Goal: Task Accomplishment & Management: Complete application form

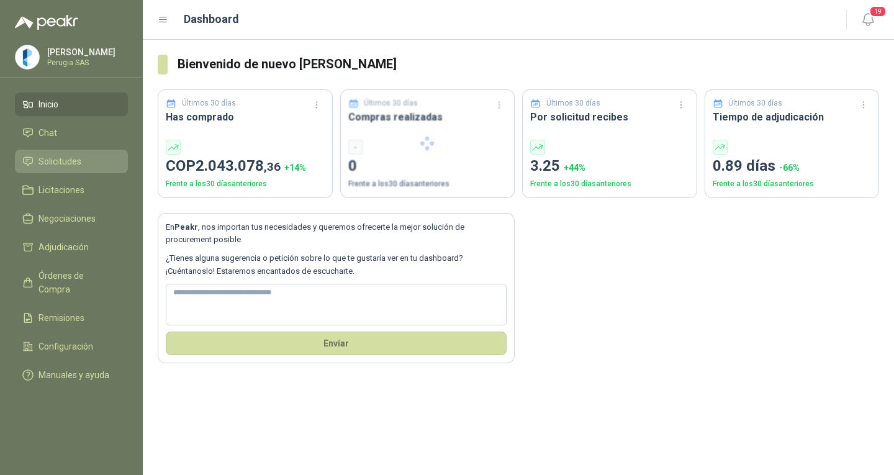
click at [63, 168] on span "Solicitudes" at bounding box center [59, 162] width 43 height 14
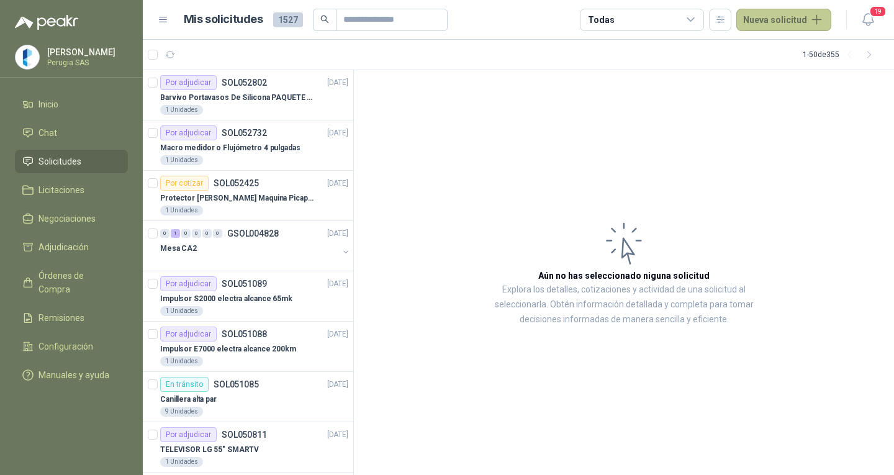
click at [781, 14] on button "Nueva solicitud" at bounding box center [783, 20] width 95 height 22
click at [783, 70] on link "Solicitud grupal" at bounding box center [799, 71] width 106 height 22
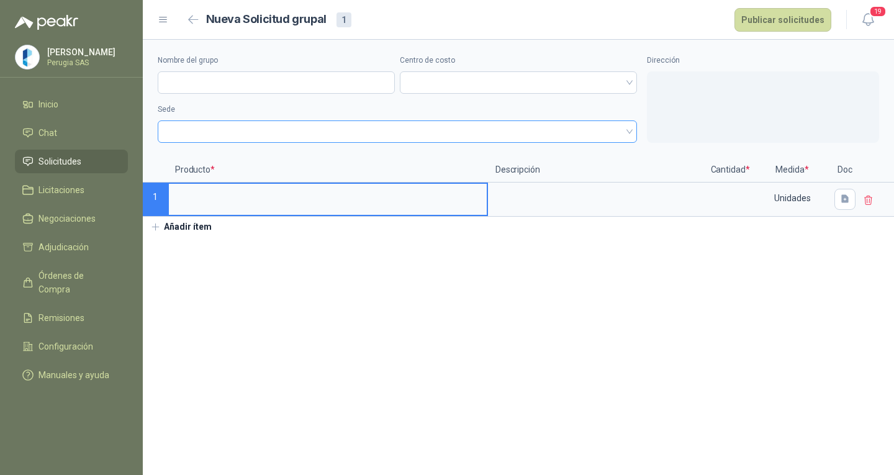
click at [263, 140] on span at bounding box center [397, 131] width 464 height 19
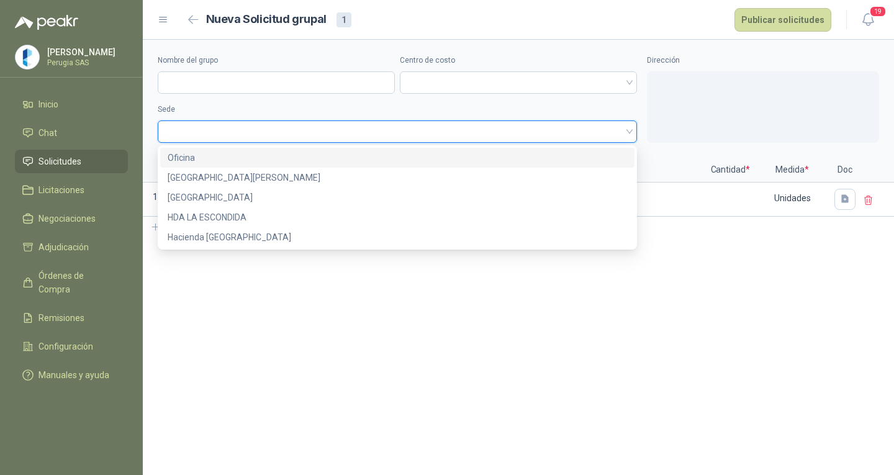
click at [255, 183] on div "[GEOGRAPHIC_DATA][PERSON_NAME]" at bounding box center [397, 178] width 459 height 14
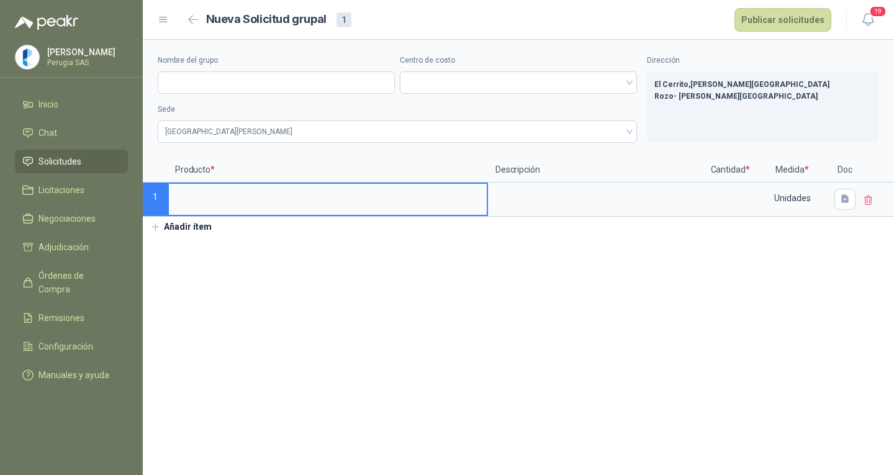
click at [243, 207] on input at bounding box center [328, 196] width 318 height 24
click at [536, 194] on textarea at bounding box center [596, 198] width 215 height 29
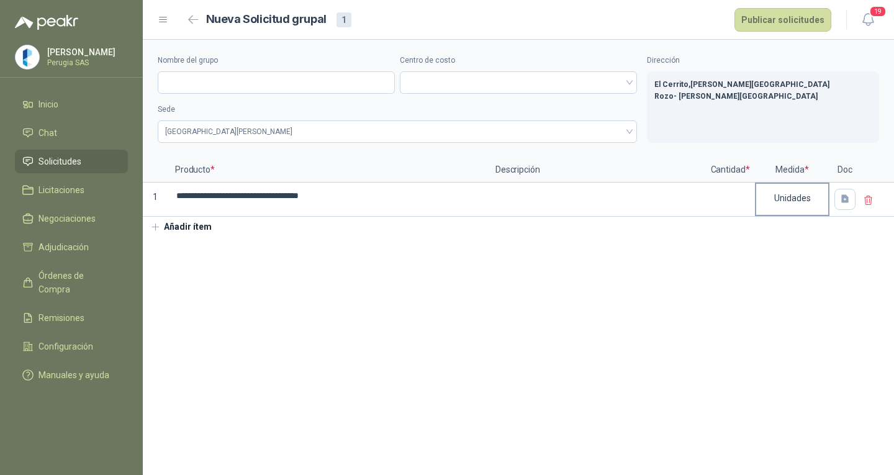
click at [757, 197] on div "Unidades" at bounding box center [792, 198] width 72 height 29
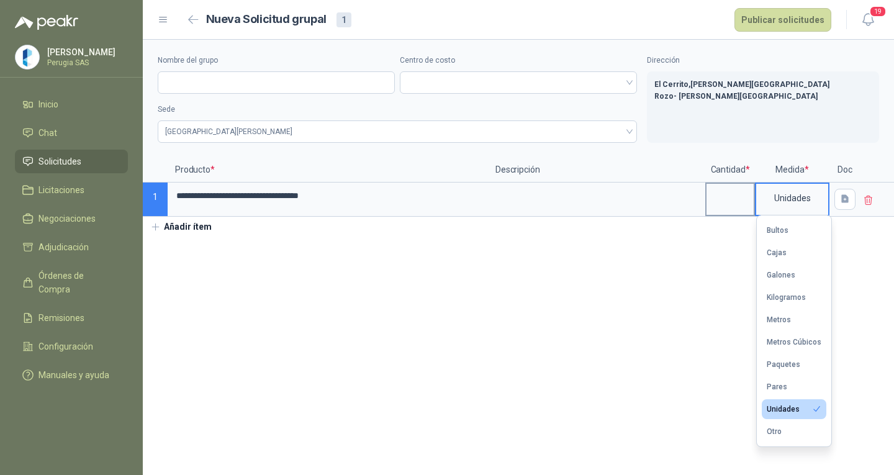
click at [734, 187] on input at bounding box center [730, 196] width 47 height 24
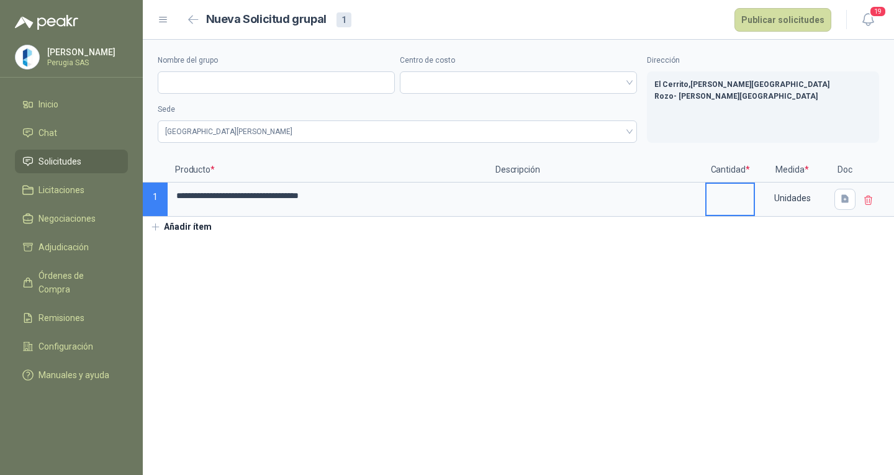
click at [731, 201] on input at bounding box center [730, 196] width 47 height 24
type input "*"
click at [851, 199] on button "button" at bounding box center [844, 199] width 21 height 21
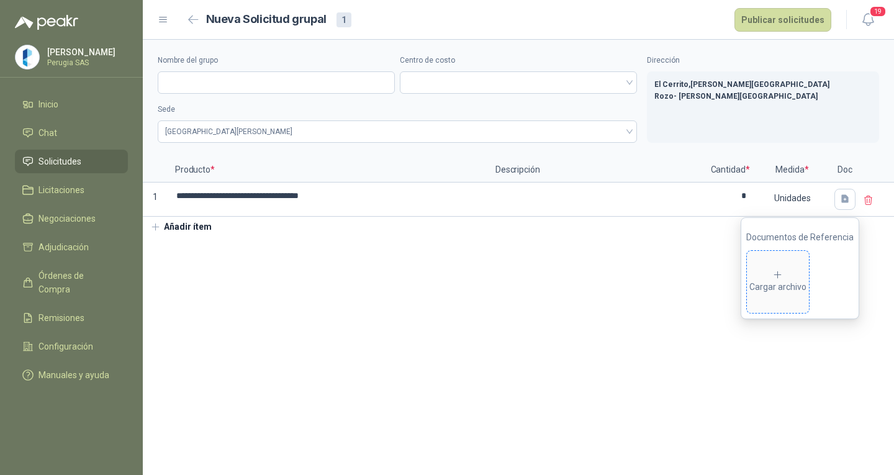
click at [809, 294] on span "Cargar archivo" at bounding box center [778, 282] width 62 height 62
click at [206, 228] on button "Añadir ítem" at bounding box center [181, 227] width 76 height 21
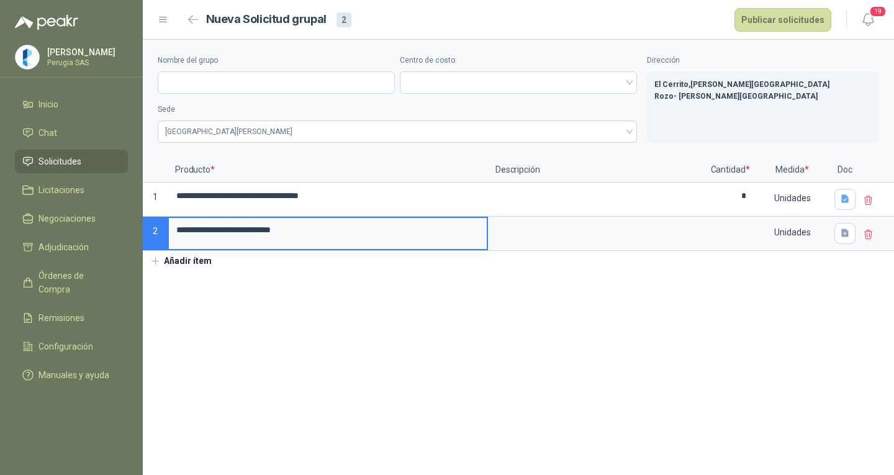
click at [185, 227] on input "**********" at bounding box center [328, 230] width 318 height 24
type input "**********"
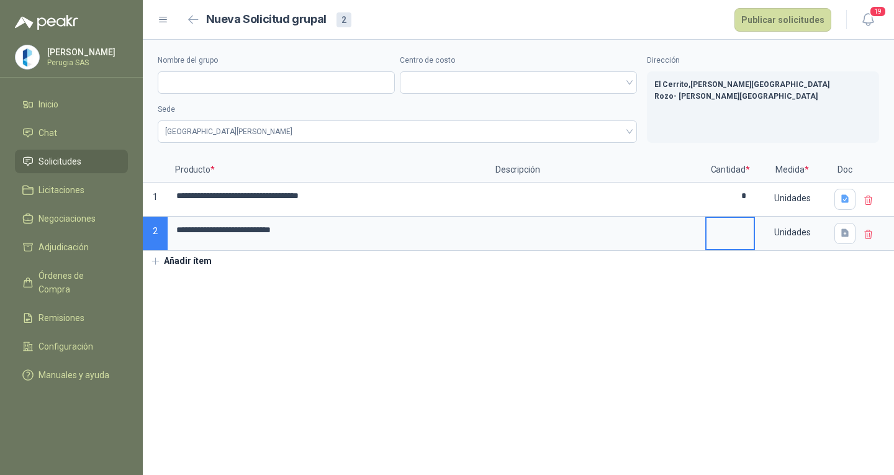
click at [732, 233] on input at bounding box center [730, 230] width 47 height 24
type input "*"
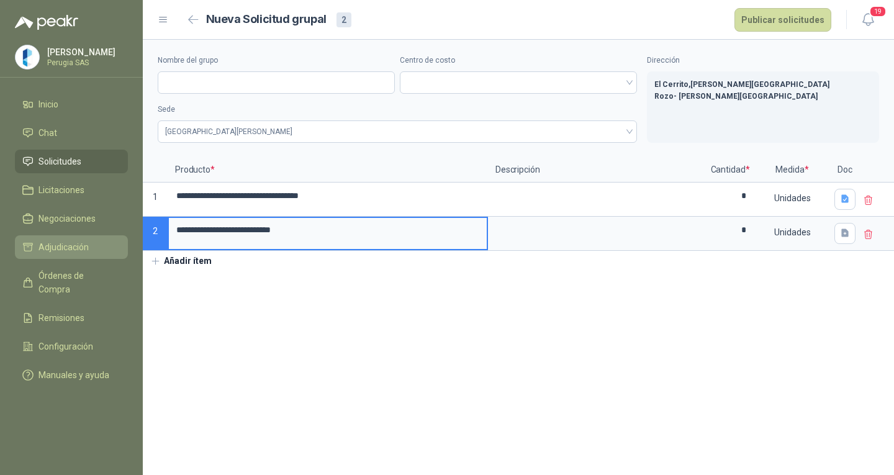
drag, startPoint x: 327, startPoint y: 238, endPoint x: 70, endPoint y: 252, distance: 258.0
click at [48, 254] on div "**********" at bounding box center [447, 237] width 894 height 475
click at [849, 243] on button "button" at bounding box center [844, 233] width 21 height 21
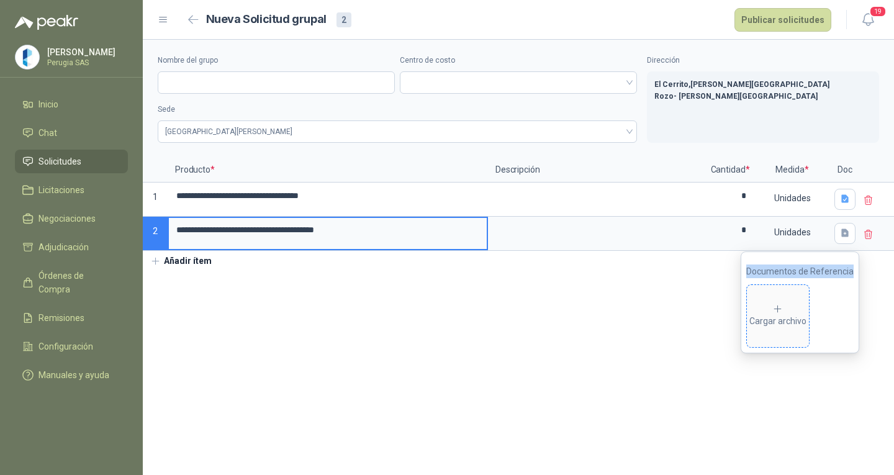
click at [796, 296] on span "Cargar archivo" at bounding box center [778, 316] width 62 height 62
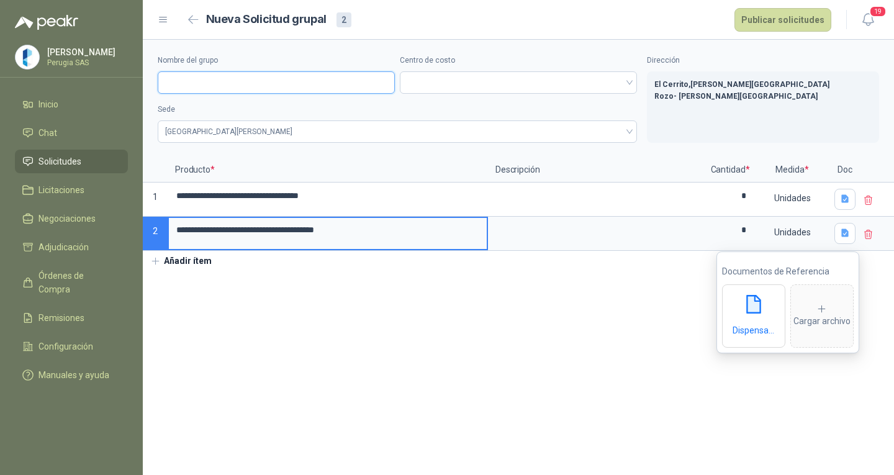
click at [215, 91] on input "Nombre del grupo" at bounding box center [276, 82] width 237 height 22
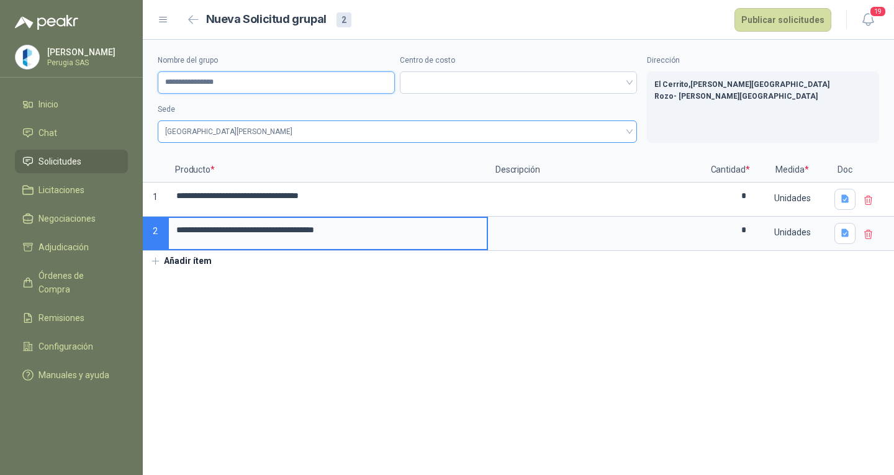
type input "**********"
click at [261, 122] on div "[GEOGRAPHIC_DATA][PERSON_NAME]" at bounding box center [397, 131] width 479 height 22
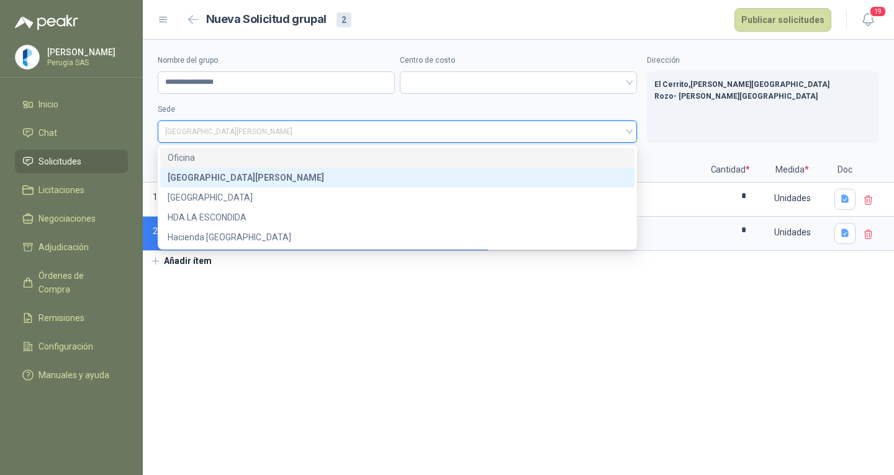
click at [203, 152] on div "Oficina" at bounding box center [397, 158] width 459 height 14
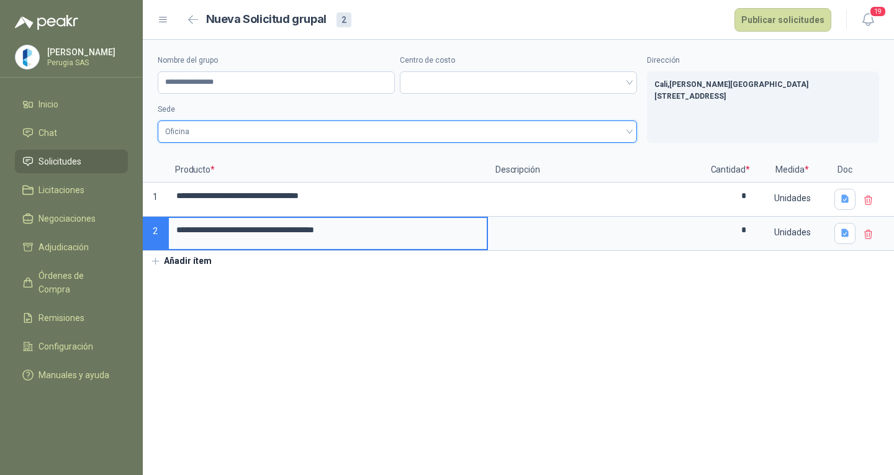
click at [504, 68] on div "Centro de costo" at bounding box center [518, 74] width 237 height 39
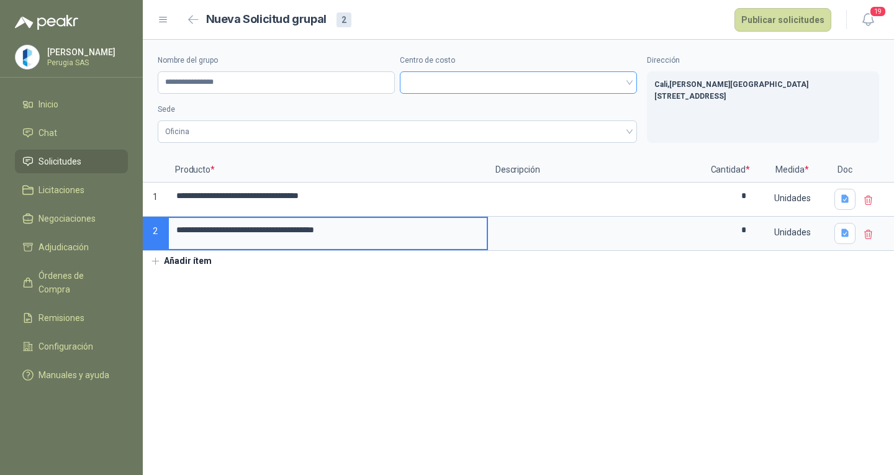
click at [502, 72] on input "search" at bounding box center [518, 81] width 222 height 19
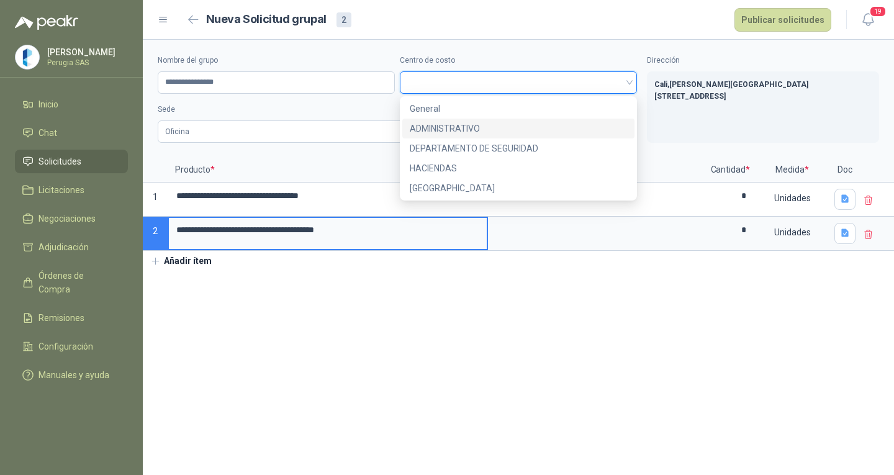
click at [431, 120] on div "ADMINISTRATIVO" at bounding box center [518, 129] width 232 height 20
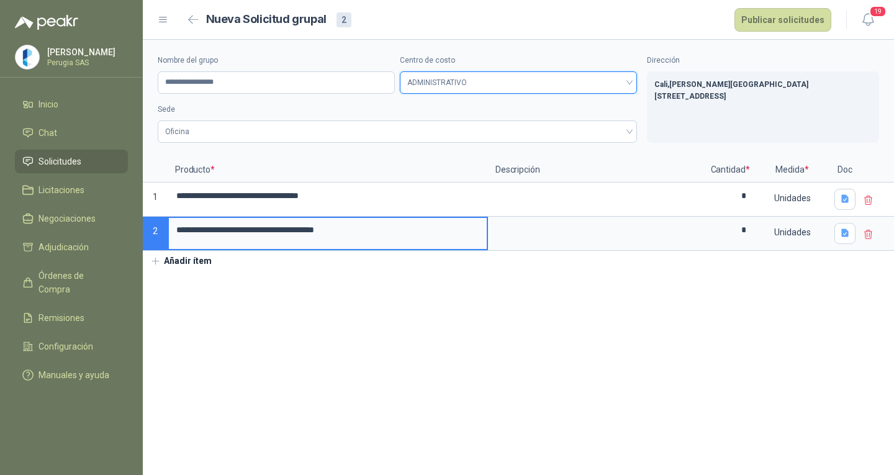
drag, startPoint x: 476, startPoint y: 271, endPoint x: 485, endPoint y: 270, distance: 9.4
click at [481, 269] on div "**********" at bounding box center [518, 156] width 751 height 232
click at [767, 20] on button "Publicar solicitudes" at bounding box center [782, 20] width 97 height 24
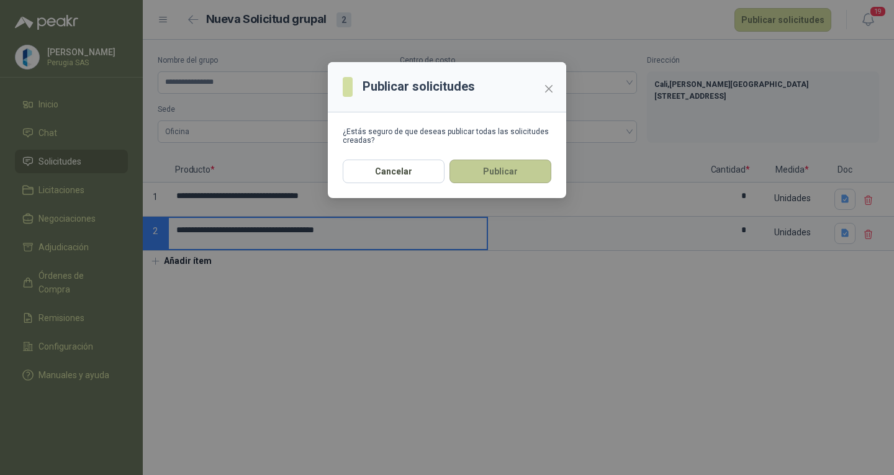
click at [522, 182] on button "Publicar" at bounding box center [500, 172] width 102 height 24
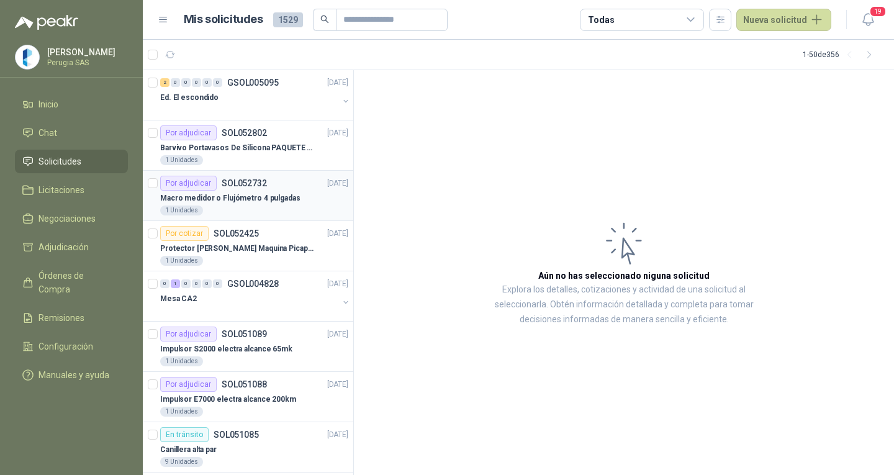
click at [274, 211] on div "1 Unidades" at bounding box center [254, 210] width 188 height 10
click at [249, 140] on div "Por adjudicar SOL052802" at bounding box center [213, 132] width 107 height 15
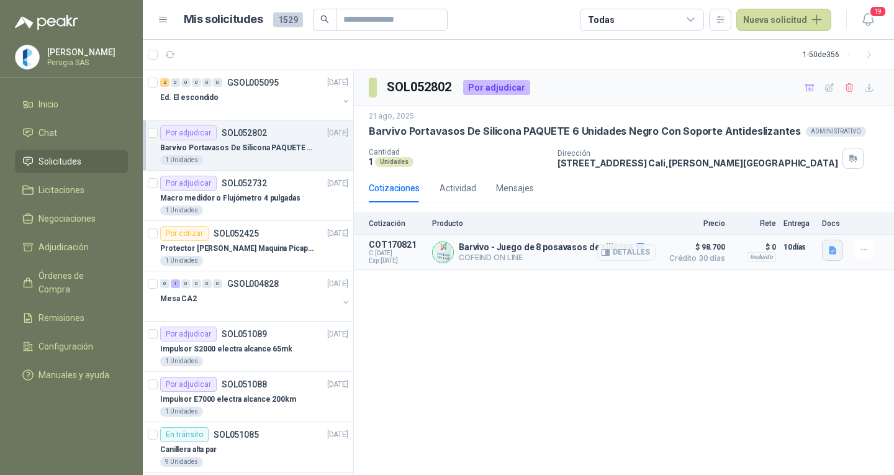
click at [831, 253] on icon "button" at bounding box center [832, 250] width 7 height 8
click at [555, 255] on p "COFEIND ON LINE" at bounding box center [552, 257] width 186 height 9
click at [622, 245] on button "Detalles" at bounding box center [626, 252] width 58 height 17
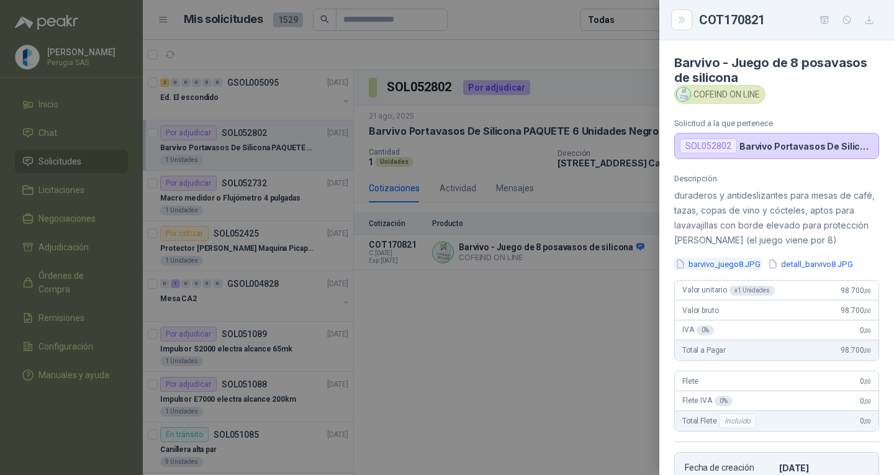
click at [718, 264] on button "barvivo_juego8.JPG" at bounding box center [718, 264] width 88 height 13
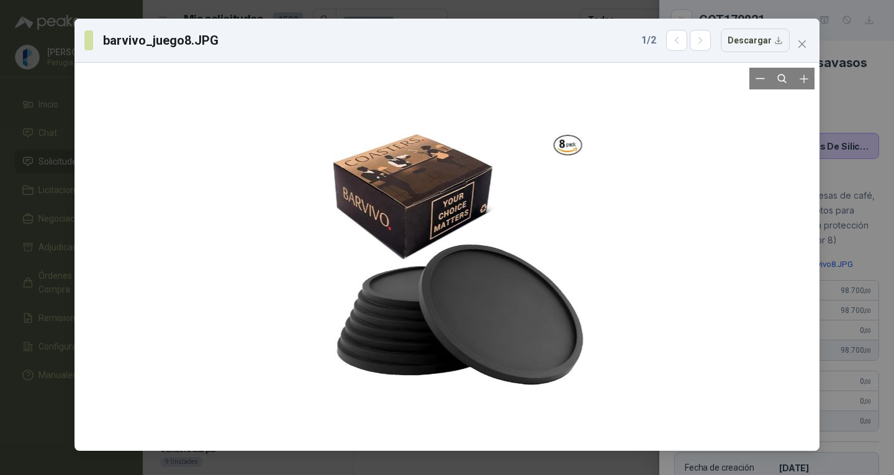
click at [470, 325] on div at bounding box center [447, 257] width 305 height 378
click at [805, 41] on icon "close" at bounding box center [801, 43] width 7 height 7
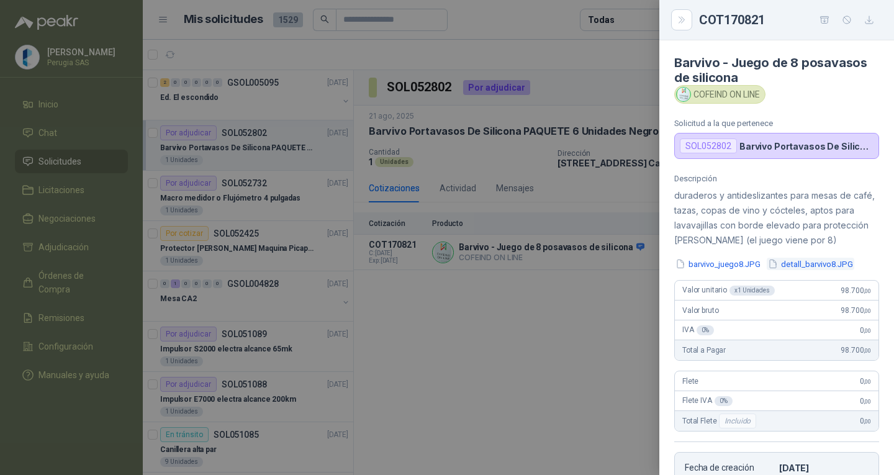
click at [822, 260] on button "detall_barvivo8.JPG" at bounding box center [811, 264] width 88 height 13
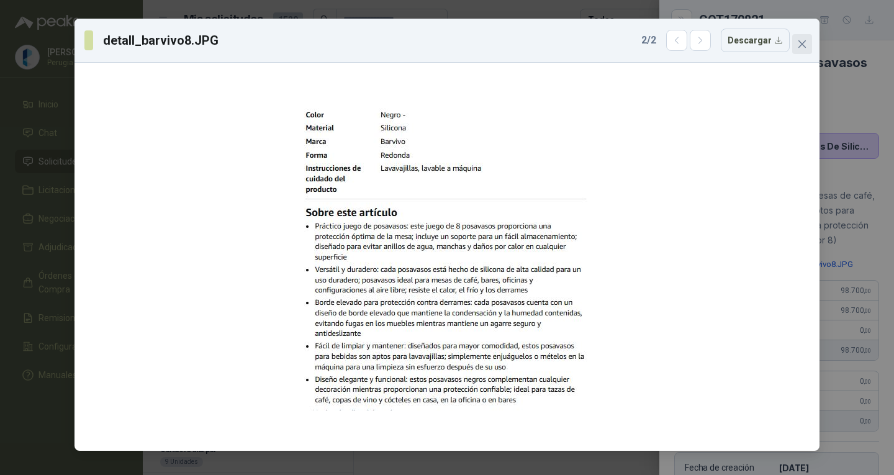
click at [798, 46] on icon "close" at bounding box center [802, 44] width 10 height 10
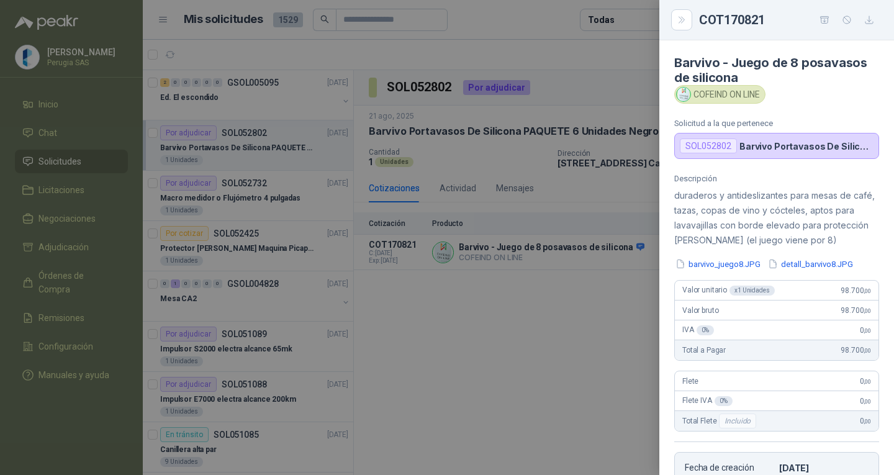
click at [500, 347] on div at bounding box center [447, 237] width 894 height 475
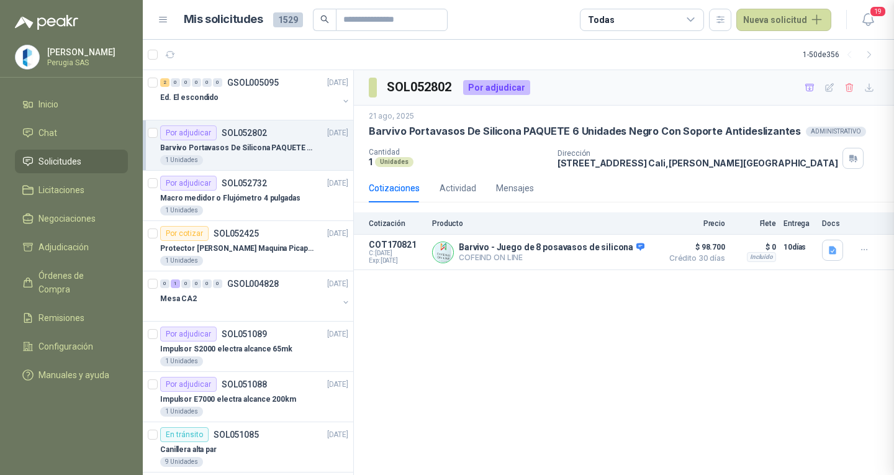
scroll to position [246, 0]
click at [250, 132] on p "SOL052802" at bounding box center [244, 133] width 45 height 9
click at [250, 142] on p "Barvivo Portavasos De Silicona PAQUETE 6 Unidades Negro Con Soporte Antidesliza…" at bounding box center [237, 148] width 155 height 12
click at [250, 143] on p "Barvivo Portavasos De Silicona PAQUETE 6 Unidades Negro Con Soporte Antidesliza…" at bounding box center [237, 148] width 155 height 12
click at [490, 156] on div "1 Unidades" at bounding box center [458, 161] width 179 height 11
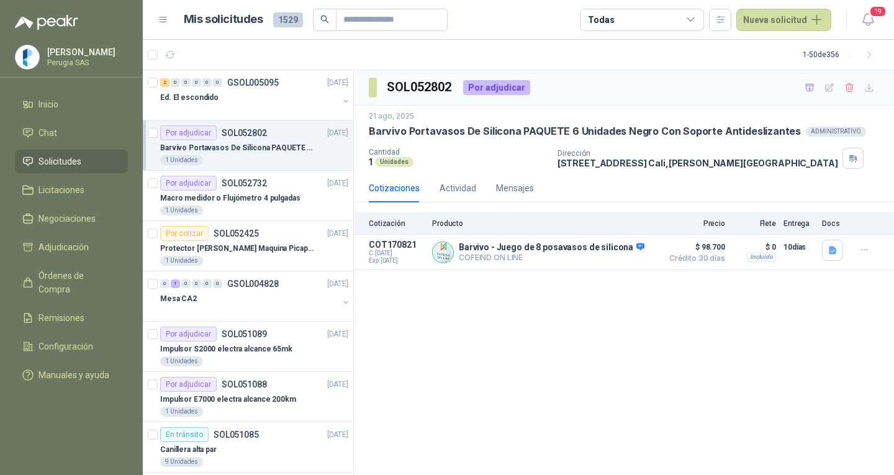
drag, startPoint x: 469, startPoint y: 140, endPoint x: 458, endPoint y: 138, distance: 11.3
click at [466, 140] on div "[DATE] Barvivo Portavasos De Silicona PAQUETE 6 Unidades Negro Con Soporte Anti…" at bounding box center [624, 140] width 510 height 58
click at [436, 133] on p "Barvivo Portavasos De Silicona PAQUETE 6 Unidades Negro Con Soporte Antidesliza…" at bounding box center [585, 131] width 432 height 13
click at [488, 355] on div "SOL052802 Por adjudicar [DATE] Barvivo Portavasos De Silicona PAQUETE 6 Unidade…" at bounding box center [624, 272] width 540 height 405
click at [640, 253] on button "Detalles" at bounding box center [626, 252] width 58 height 17
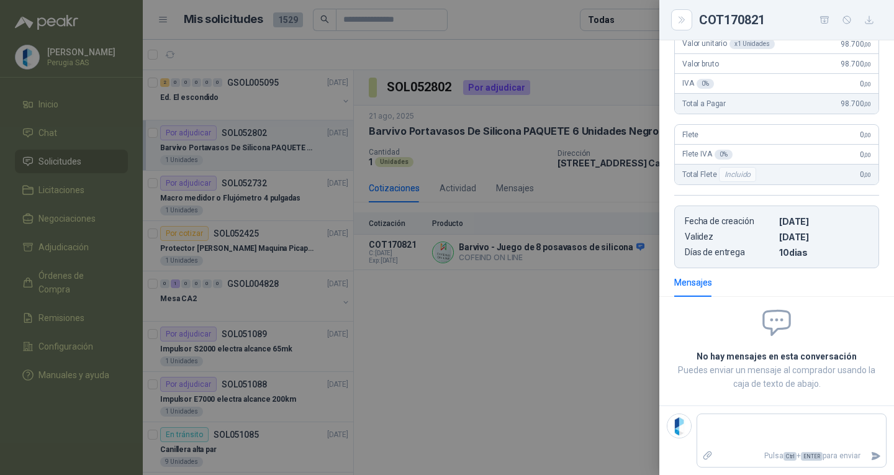
click at [553, 300] on div at bounding box center [447, 237] width 894 height 475
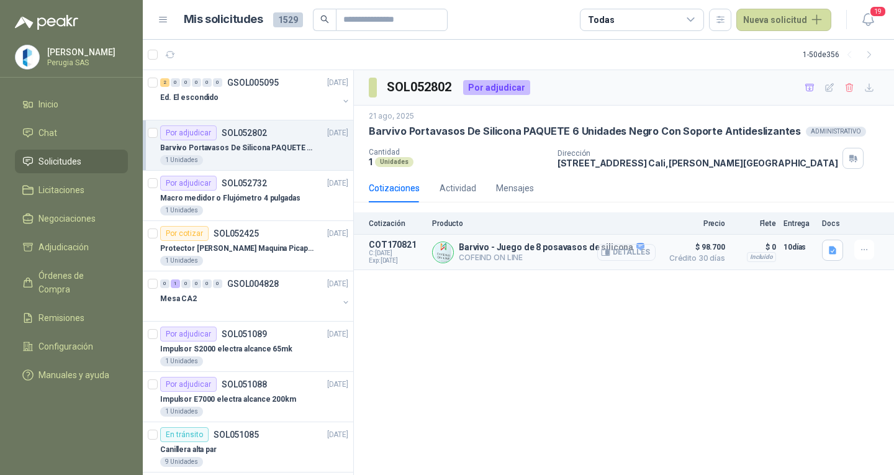
click at [604, 248] on icon "button" at bounding box center [605, 252] width 9 height 9
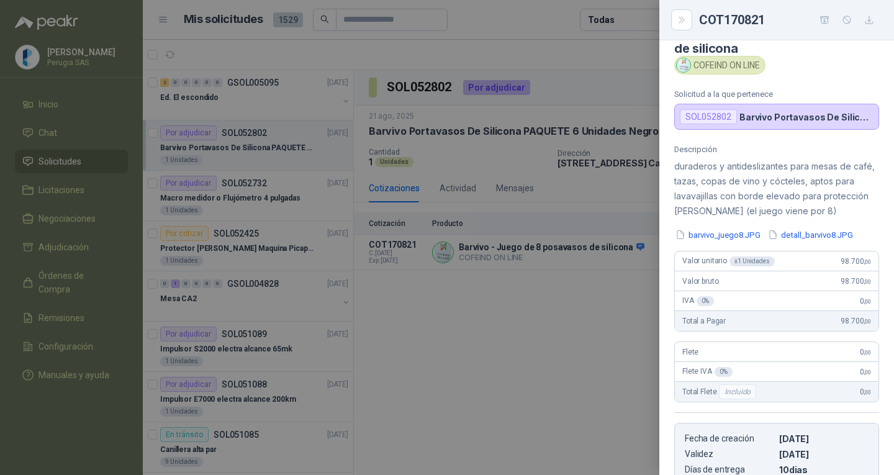
scroll to position [0, 0]
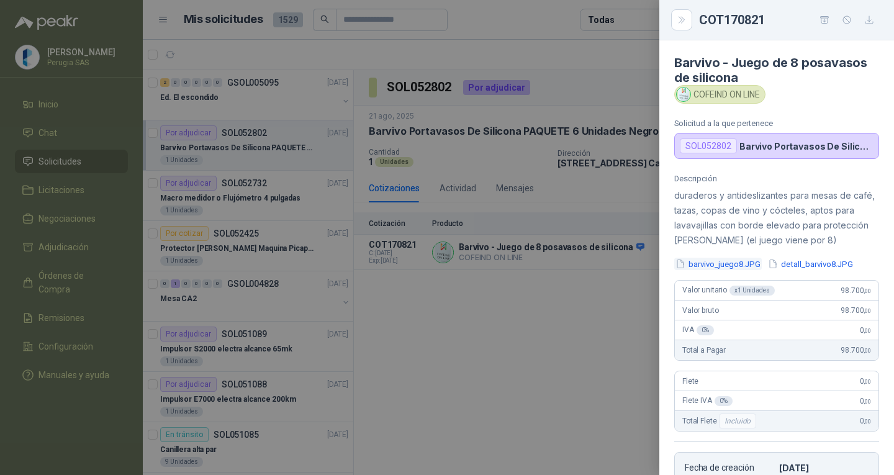
click at [684, 264] on icon "button" at bounding box center [680, 264] width 11 height 11
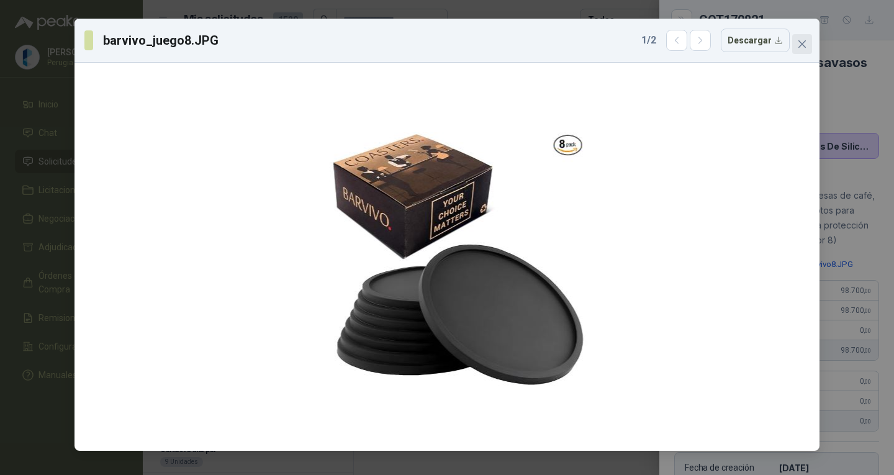
click at [802, 38] on button "Close" at bounding box center [802, 44] width 20 height 20
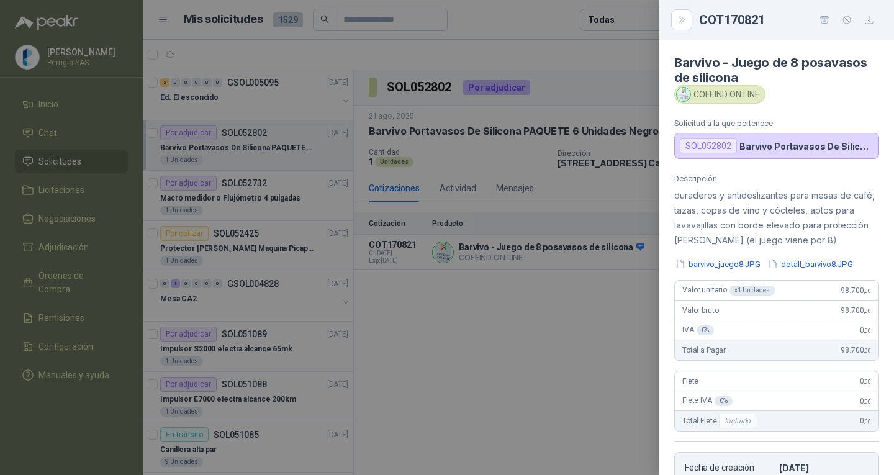
click at [526, 400] on div at bounding box center [447, 237] width 894 height 475
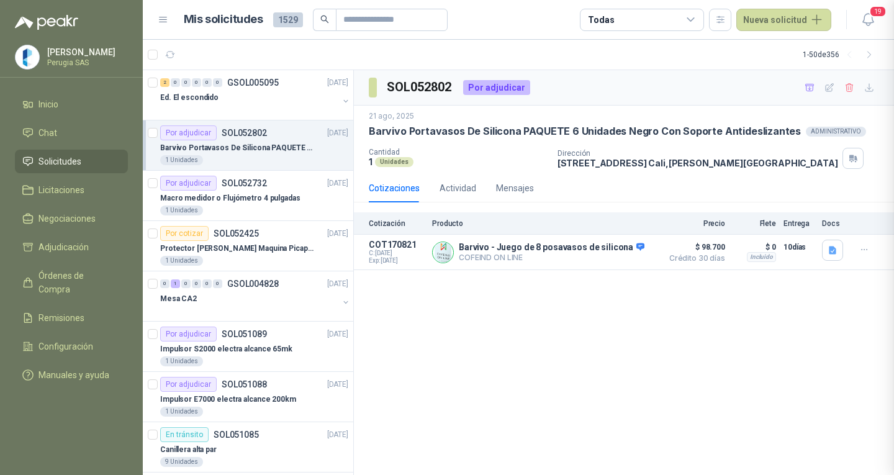
scroll to position [246, 0]
click at [221, 200] on p "Macro medidor o Flujómetro 4 pulgadas" at bounding box center [230, 198] width 140 height 12
